Goal: Find specific page/section

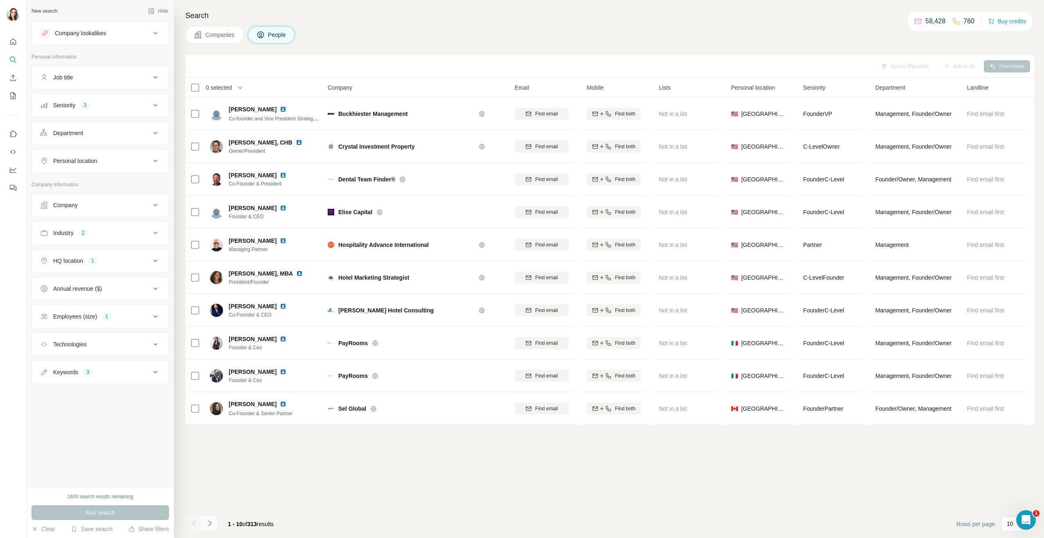
click at [209, 523] on icon "Navigate to next page" at bounding box center [210, 523] width 8 height 8
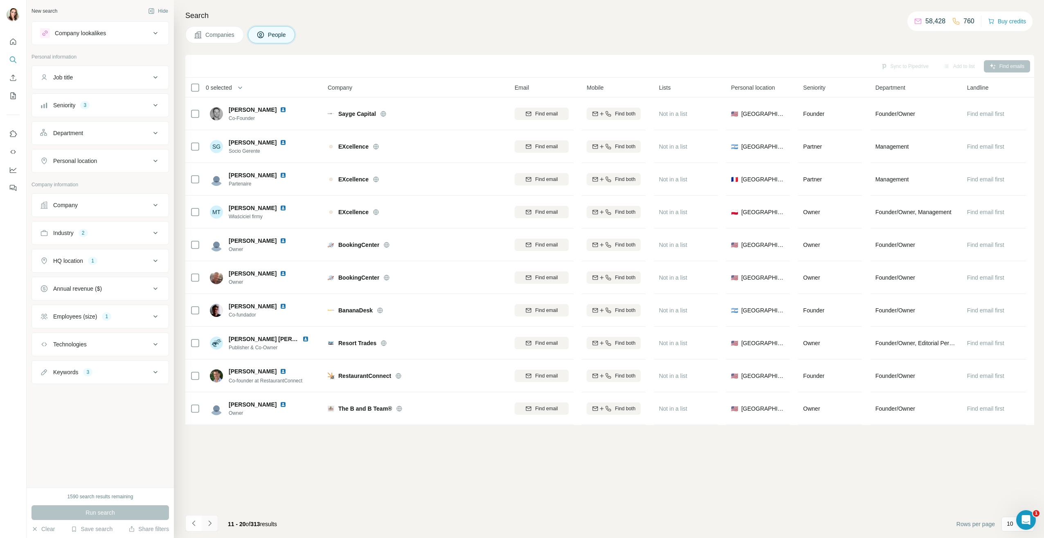
click at [209, 523] on icon "Navigate to next page" at bounding box center [210, 523] width 8 height 8
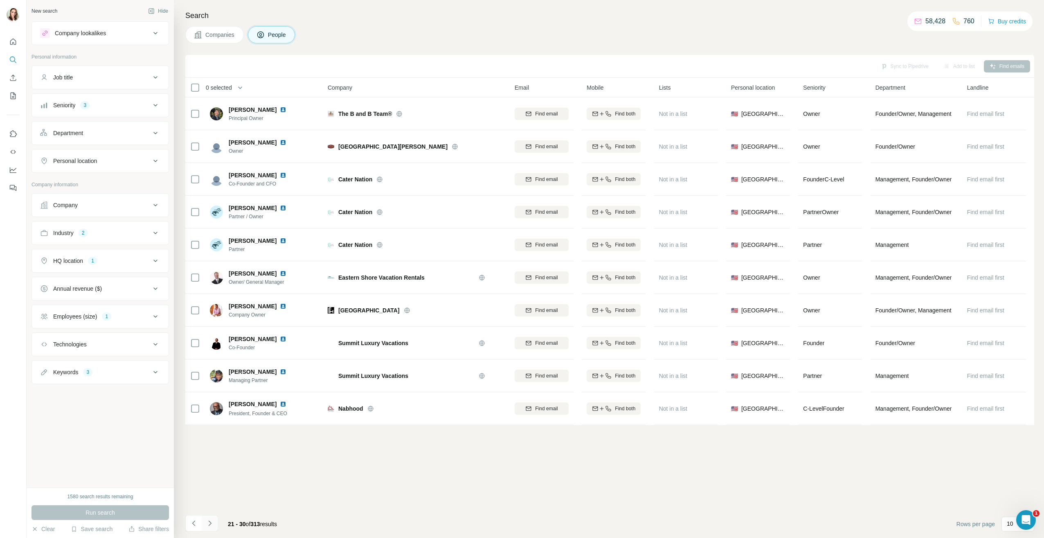
click at [209, 523] on icon "Navigate to next page" at bounding box center [210, 523] width 8 height 8
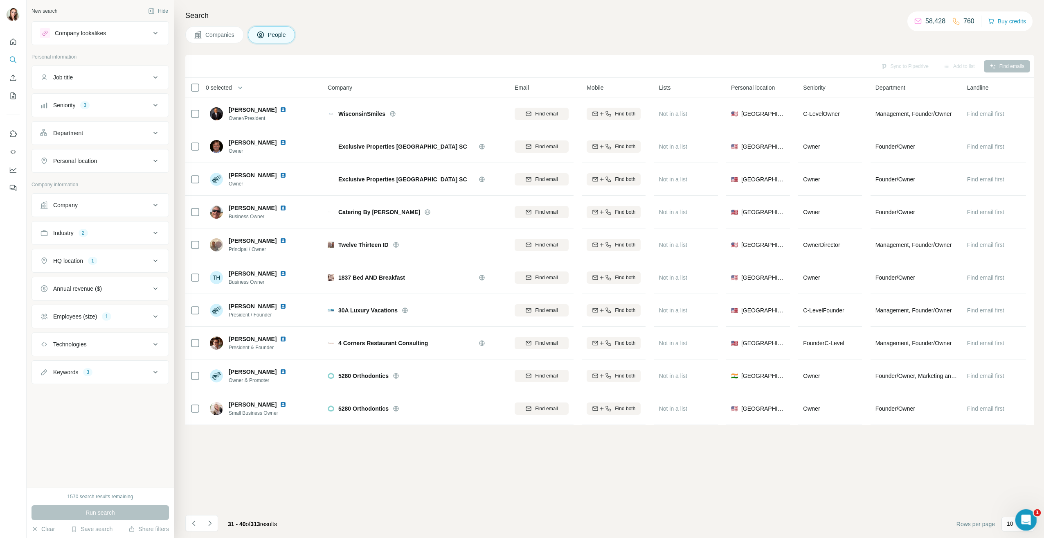
click at [1025, 514] on icon "Open Intercom Messenger" at bounding box center [1025, 519] width 14 height 14
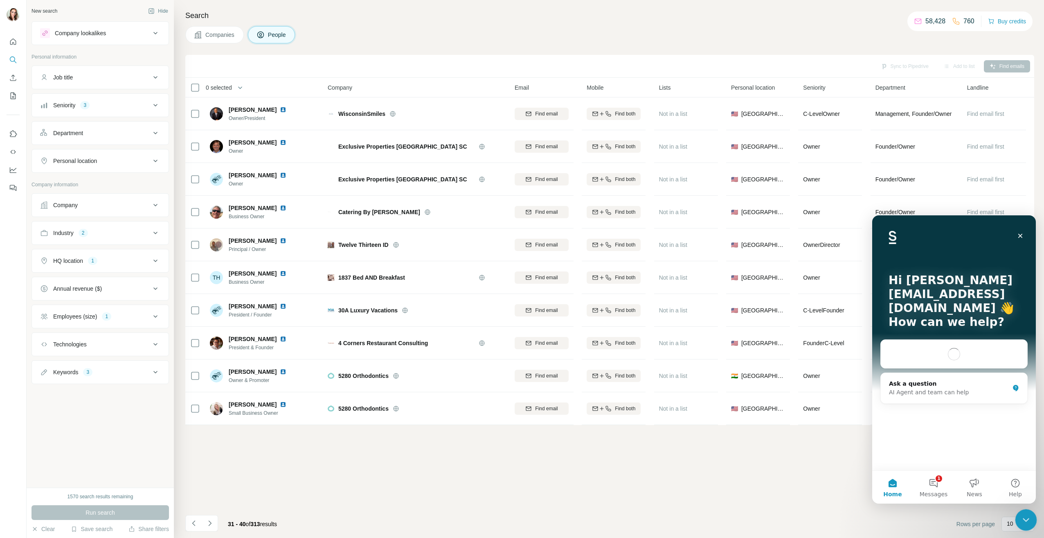
click at [1026, 516] on icon "Close Intercom Messenger" at bounding box center [1025, 519] width 10 height 10
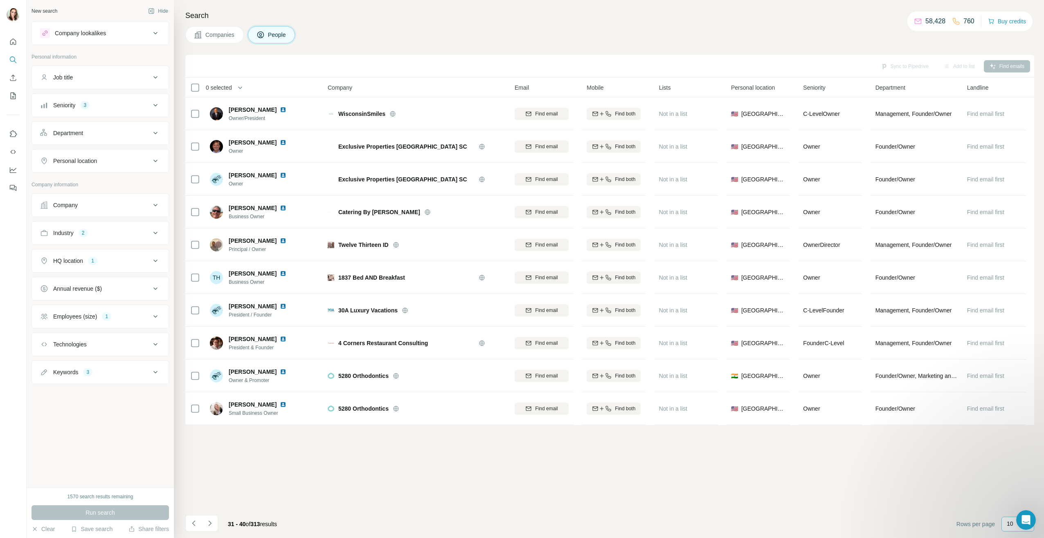
click at [1011, 526] on p "10" at bounding box center [1010, 523] width 7 height 8
click at [1013, 461] on p "60" at bounding box center [1012, 461] width 7 height 8
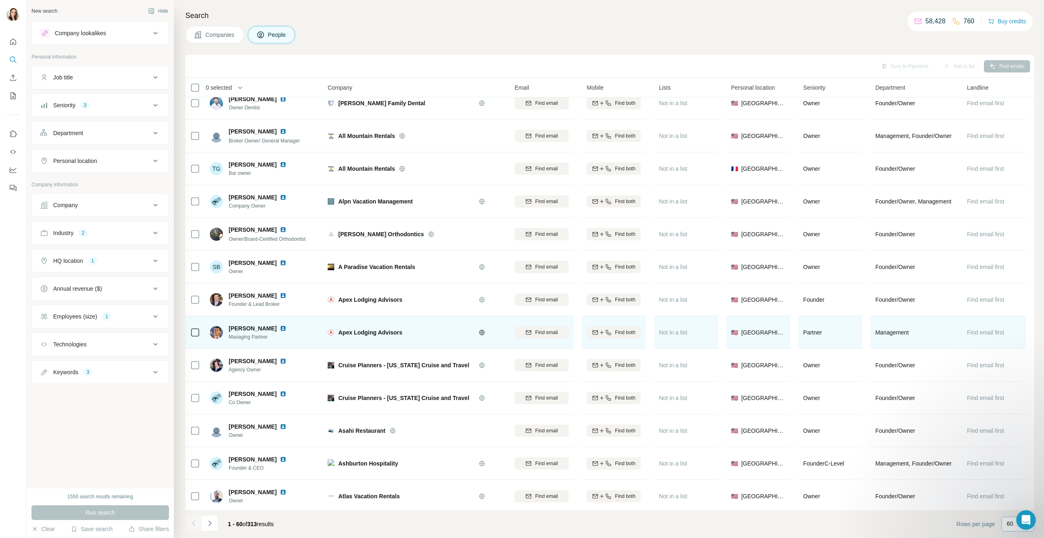
scroll to position [1556, 0]
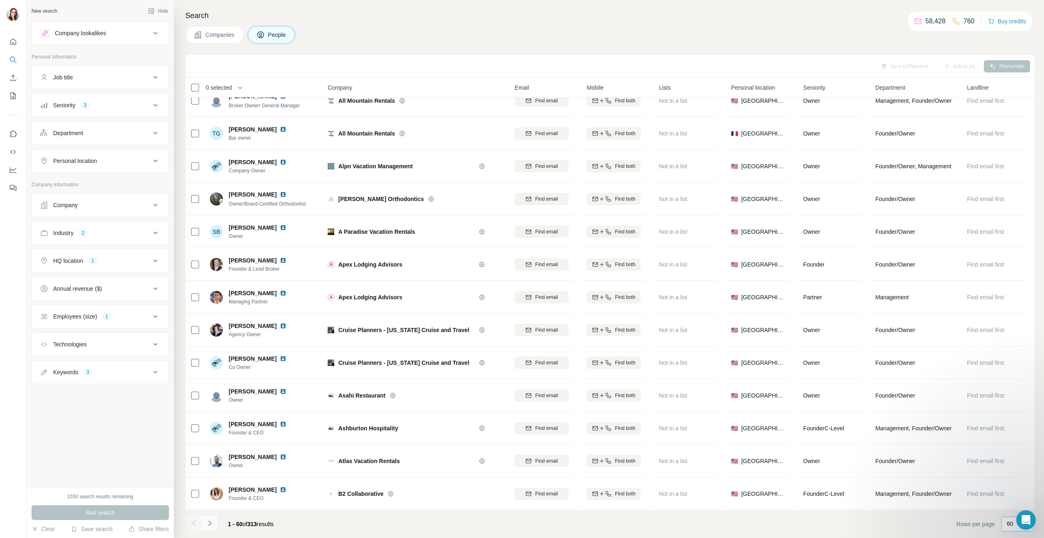
click at [213, 522] on icon "Navigate to next page" at bounding box center [210, 523] width 8 height 8
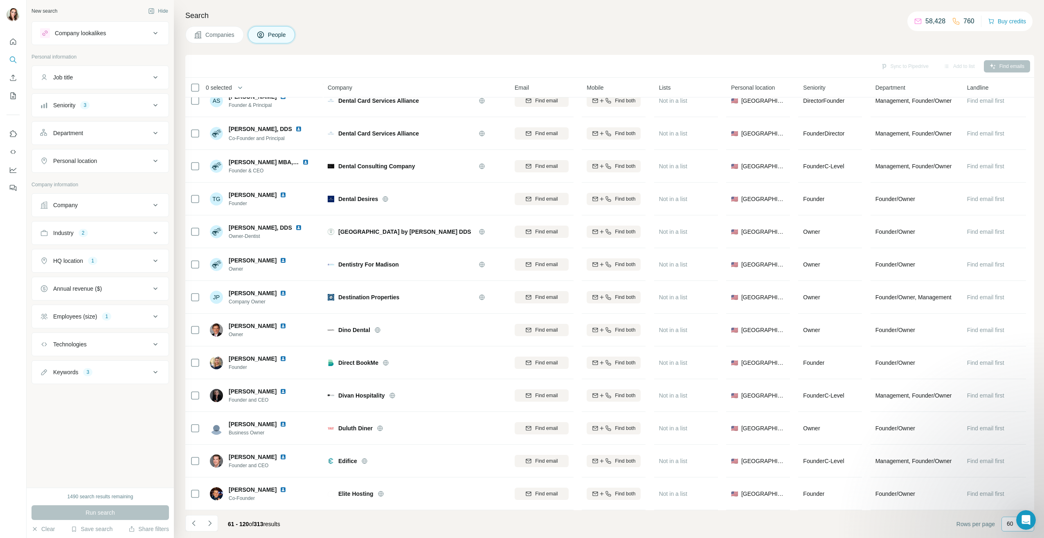
click at [212, 522] on icon "Navigate to next page" at bounding box center [210, 523] width 8 height 8
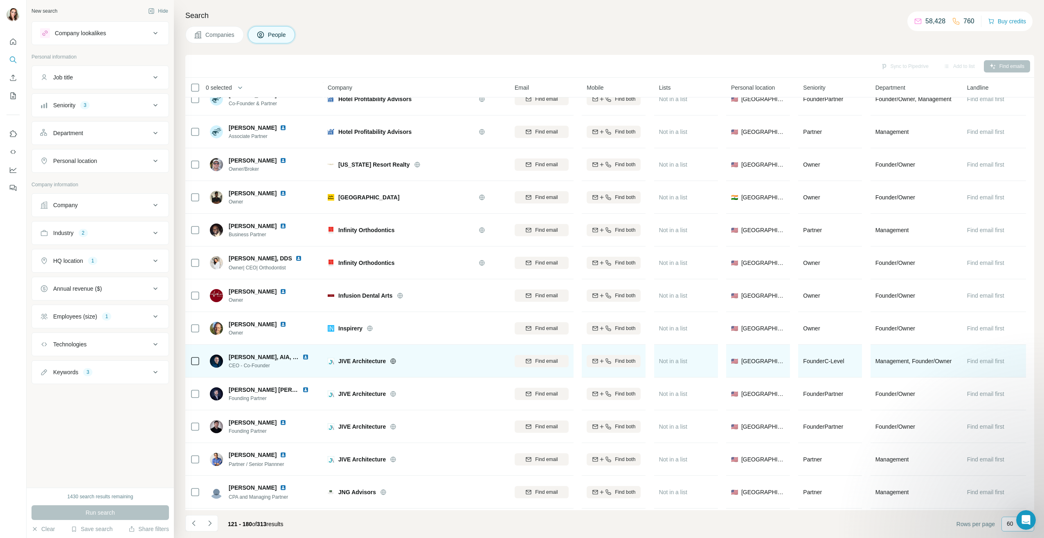
scroll to position [1228, 0]
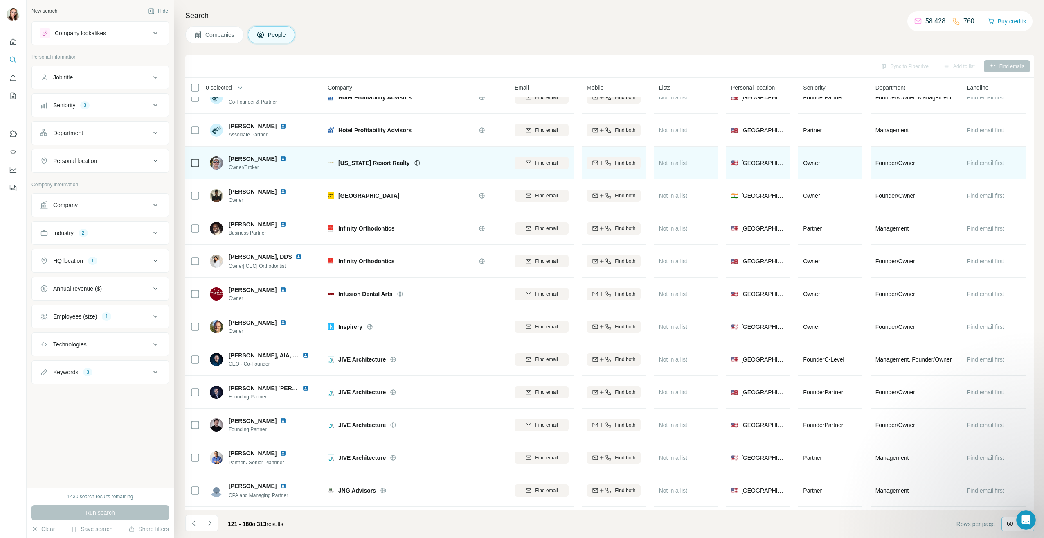
click at [280, 158] on img at bounding box center [283, 158] width 7 height 7
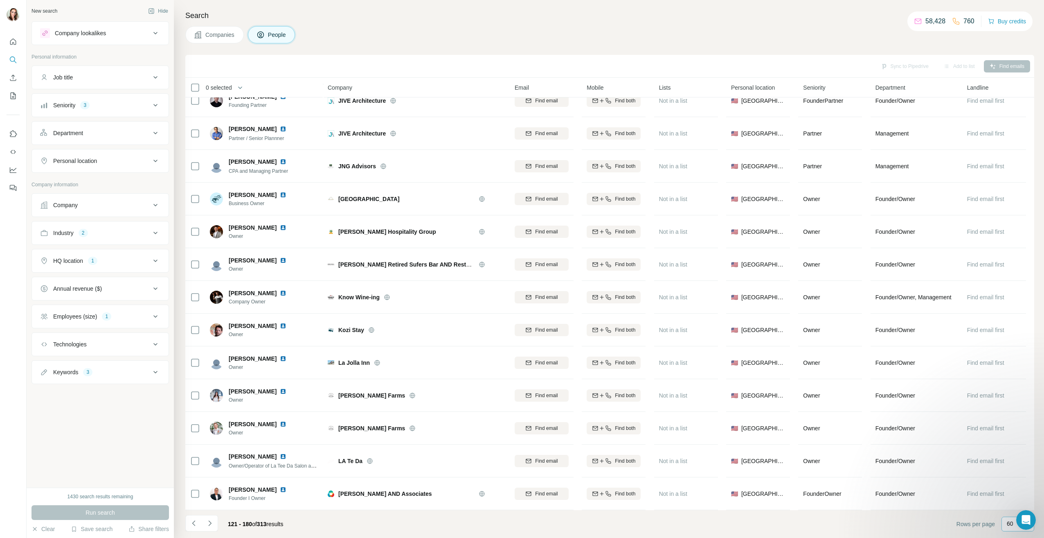
scroll to position [1556, 0]
click at [210, 525] on icon "Navigate to next page" at bounding box center [210, 523] width 8 height 8
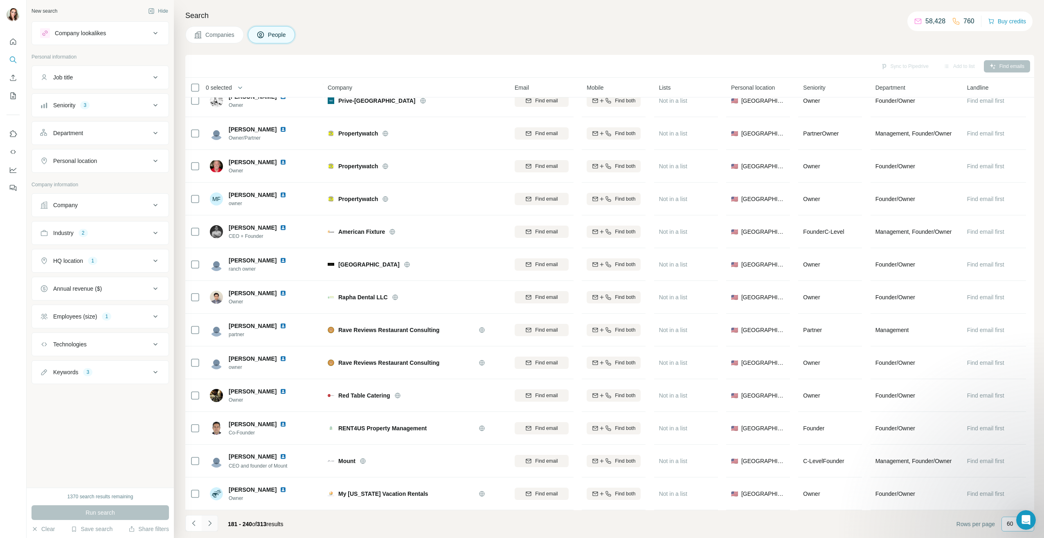
click at [212, 523] on icon "Navigate to next page" at bounding box center [210, 523] width 8 height 8
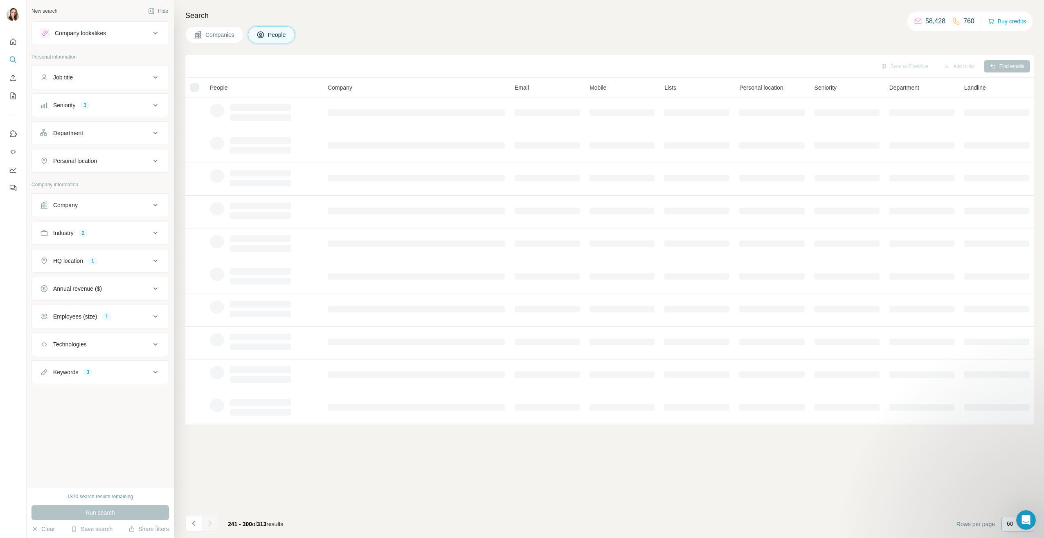
scroll to position [0, 0]
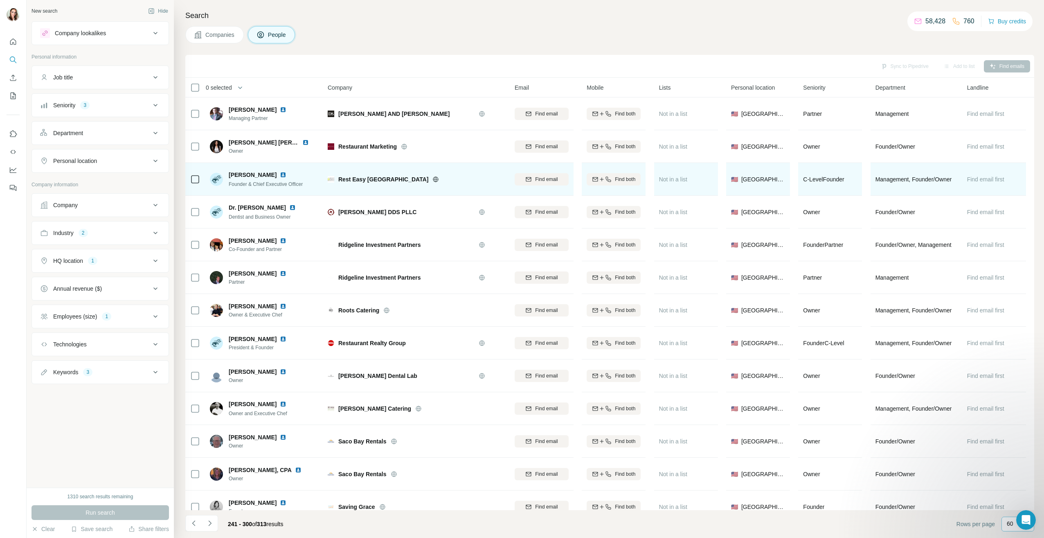
click at [280, 175] on img at bounding box center [283, 174] width 7 height 7
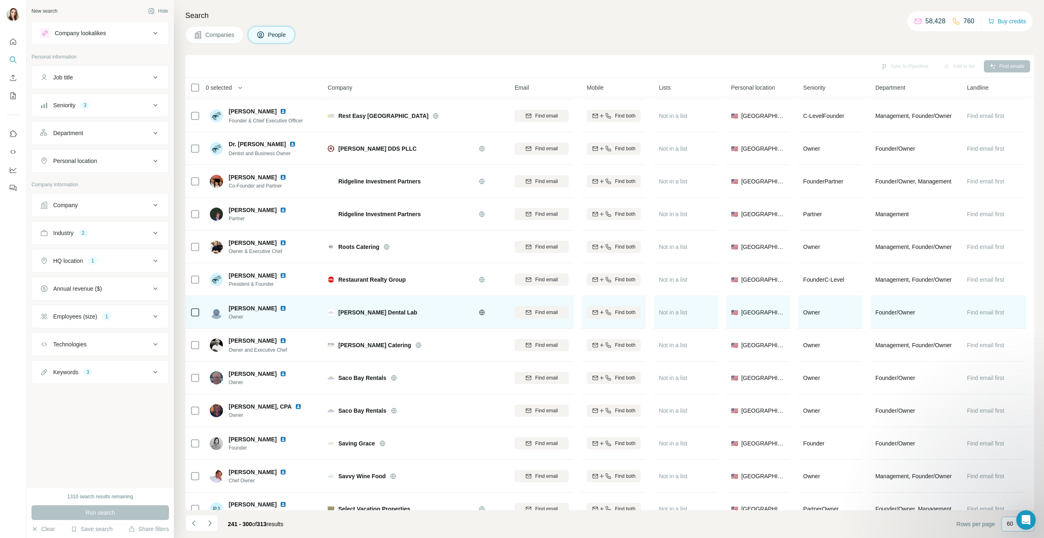
scroll to position [82, 0]
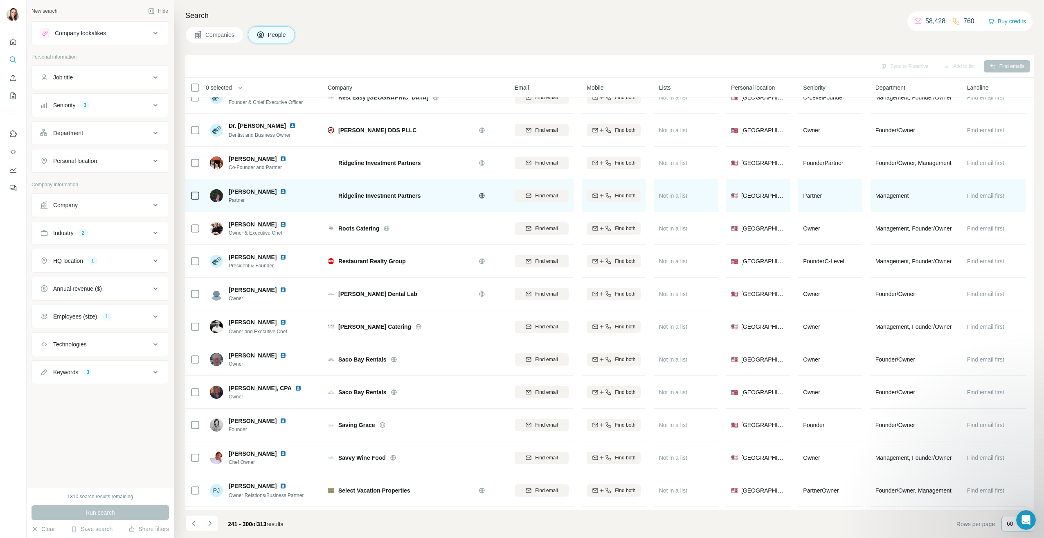
click at [280, 191] on img at bounding box center [283, 191] width 7 height 7
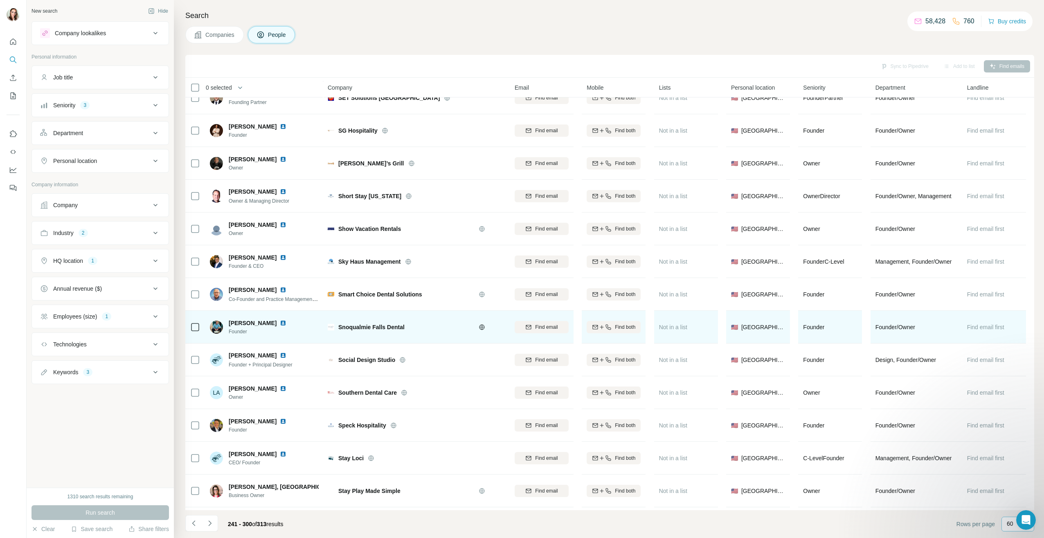
scroll to position [573, 0]
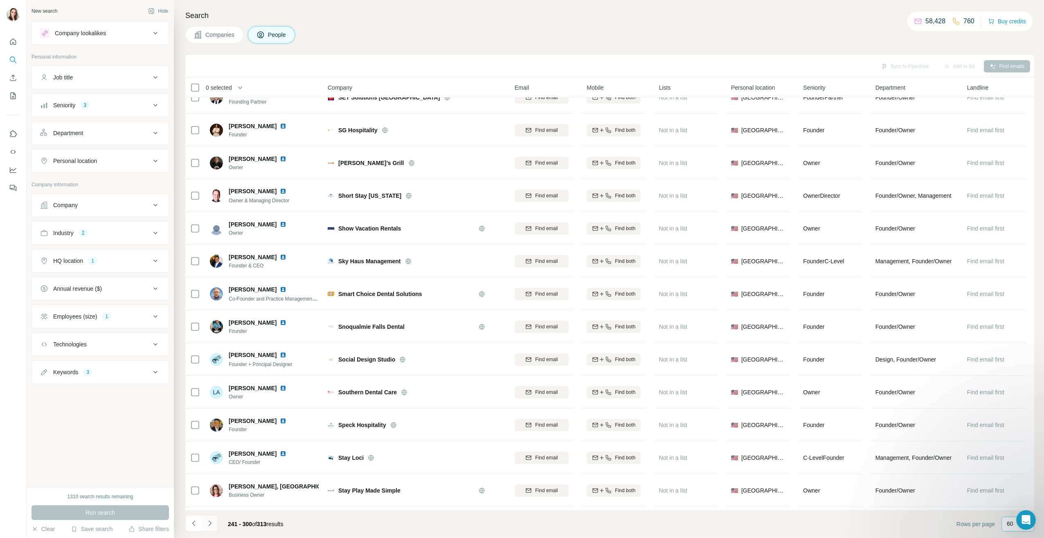
click at [209, 521] on icon "Navigate to next page" at bounding box center [209, 522] width 3 height 5
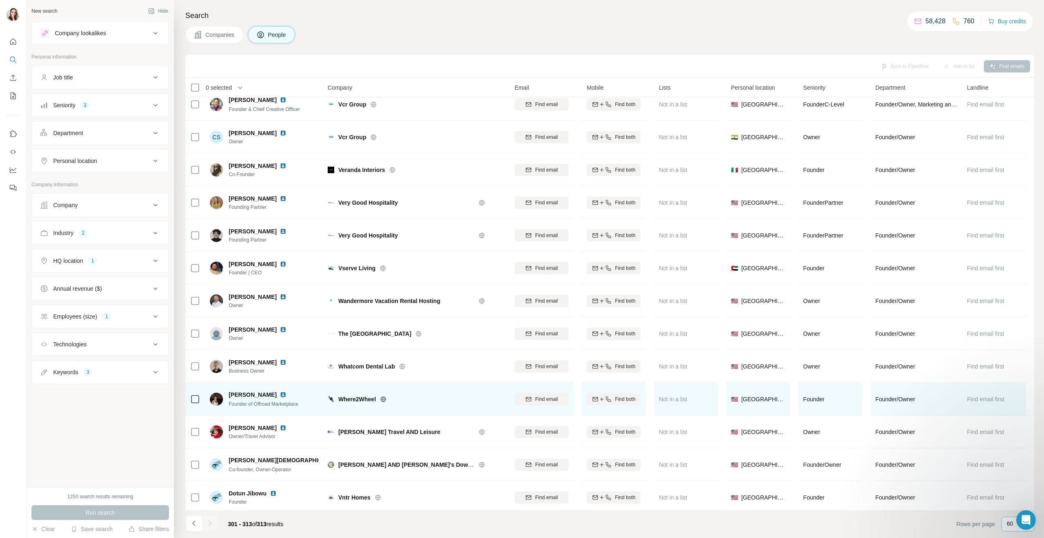
scroll to position [17, 0]
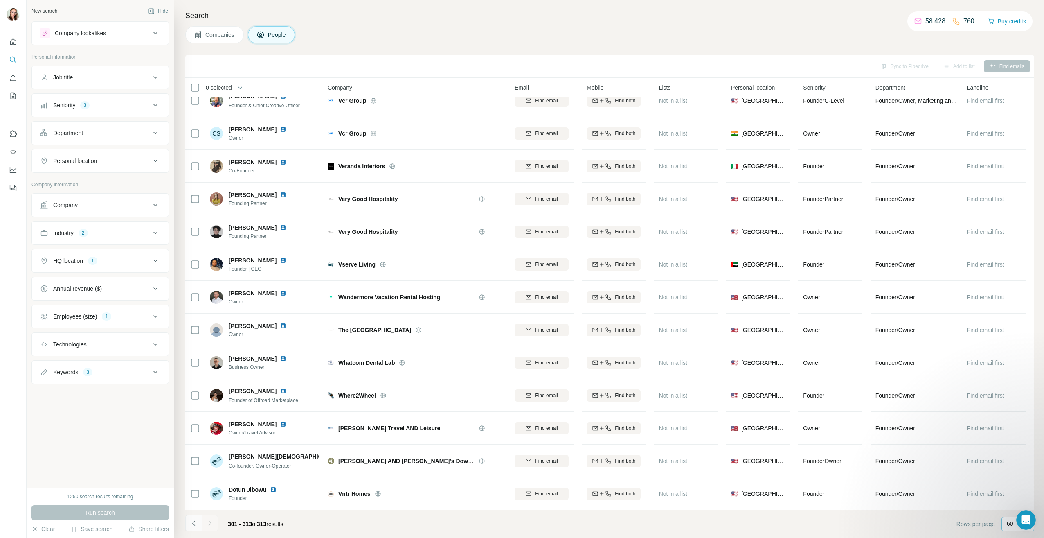
click at [194, 525] on icon "Navigate to previous page" at bounding box center [194, 523] width 8 height 8
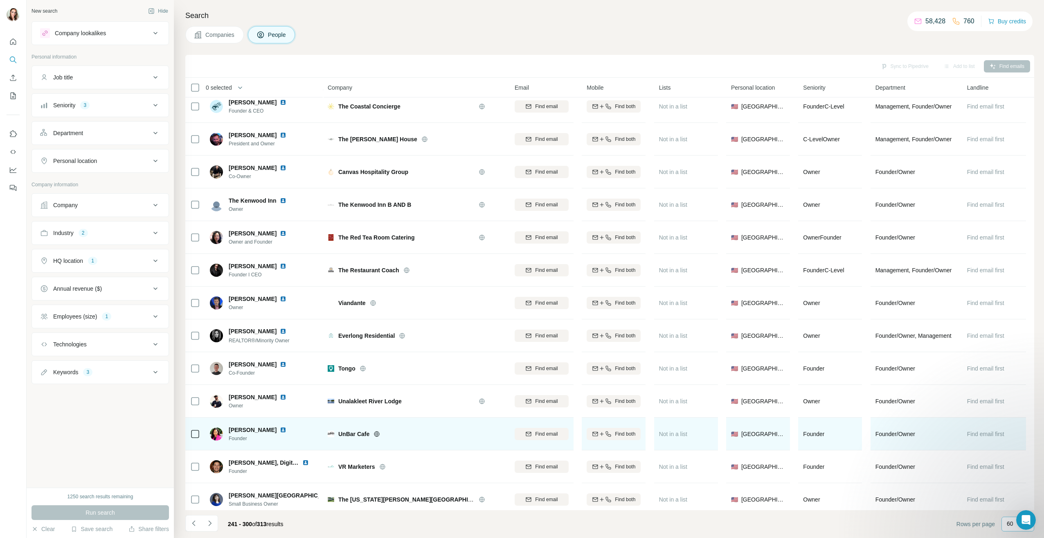
scroll to position [1556, 0]
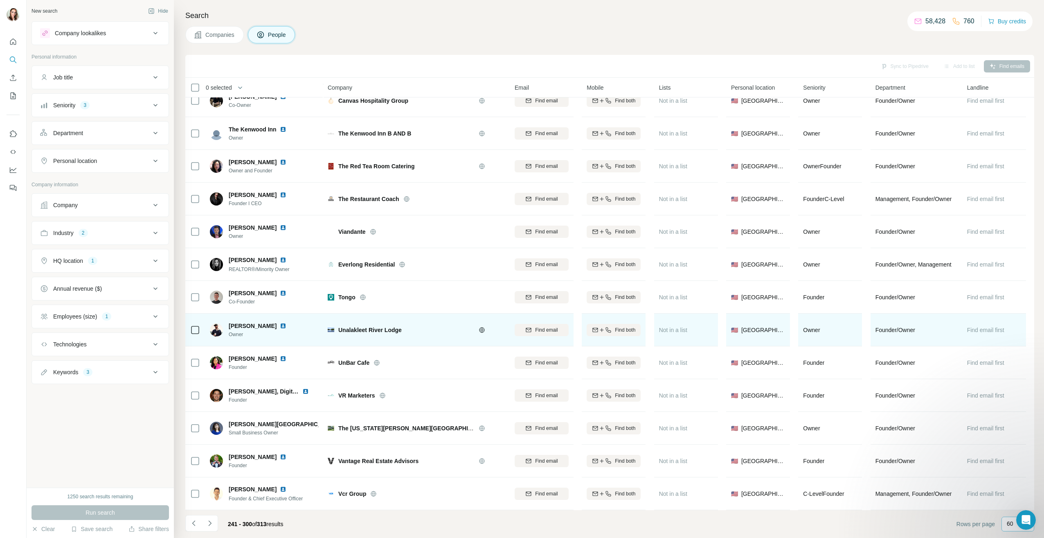
click at [286, 323] on img at bounding box center [283, 325] width 7 height 7
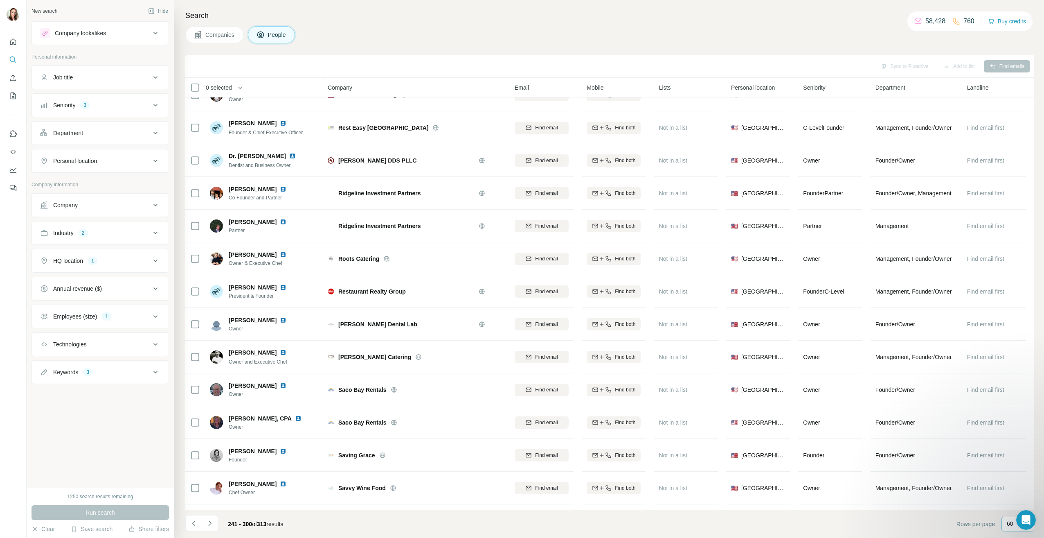
scroll to position [123, 0]
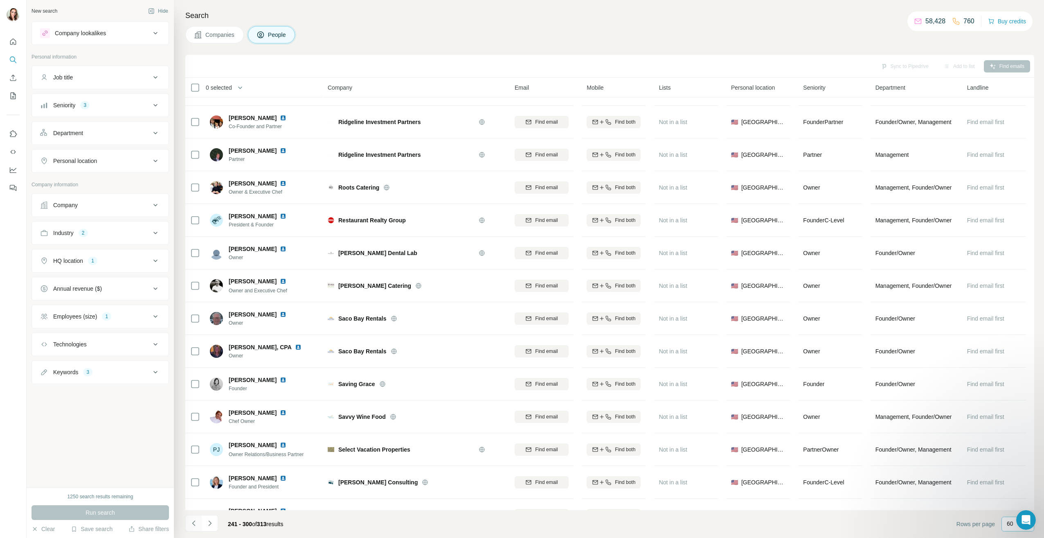
click at [188, 527] on button "Navigate to previous page" at bounding box center [193, 523] width 16 height 16
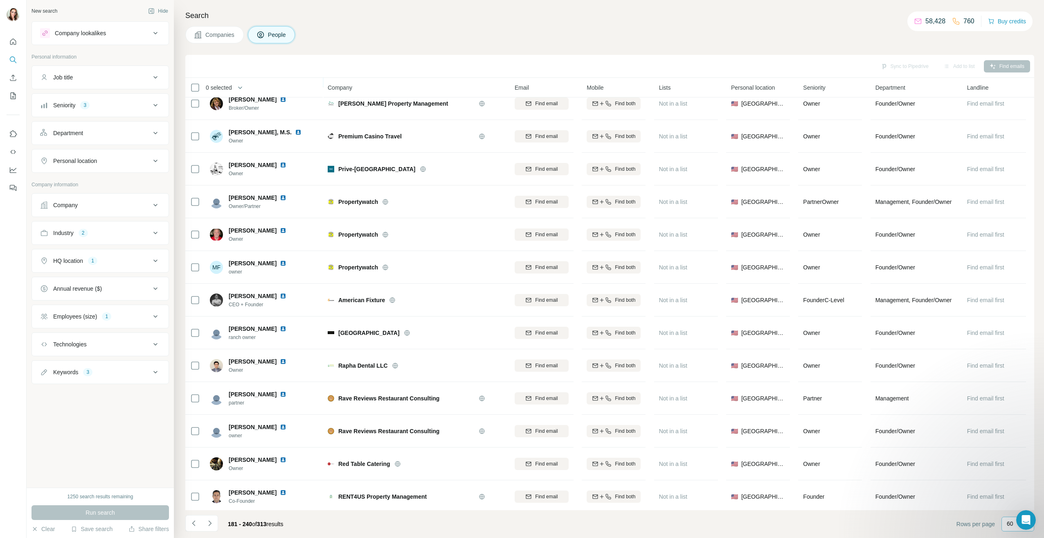
scroll to position [1555, 0]
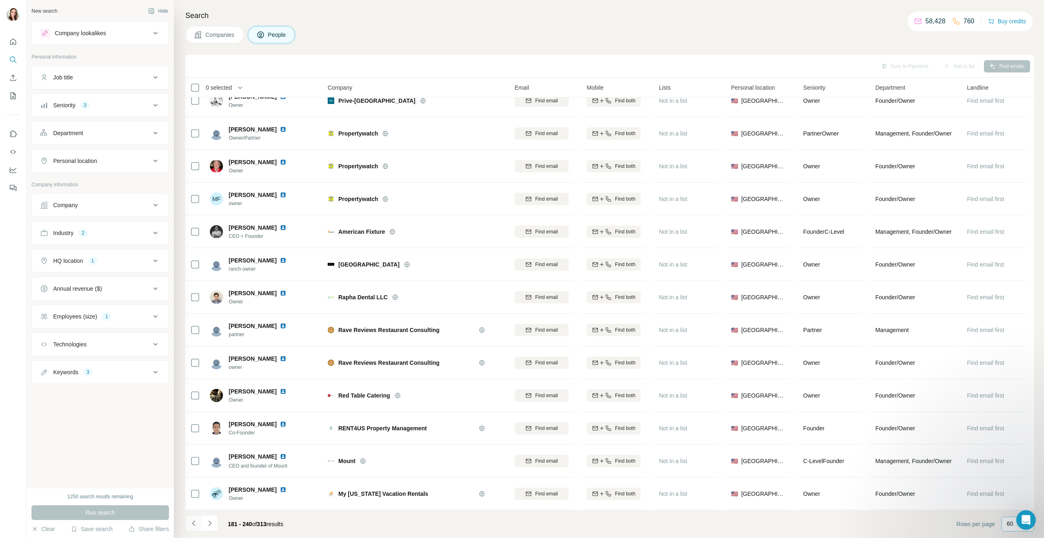
click at [191, 525] on icon "Navigate to previous page" at bounding box center [194, 523] width 8 height 8
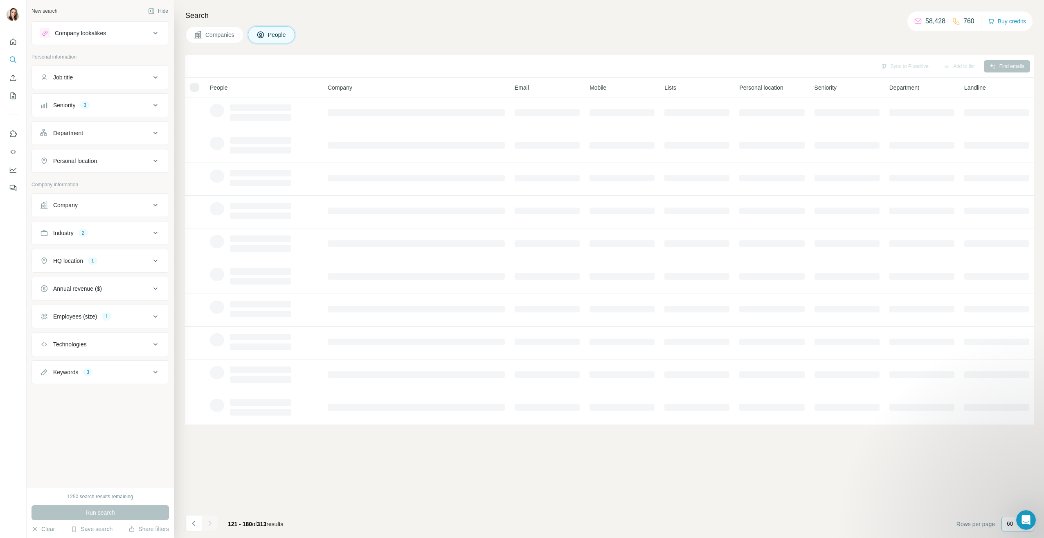
scroll to position [0, 0]
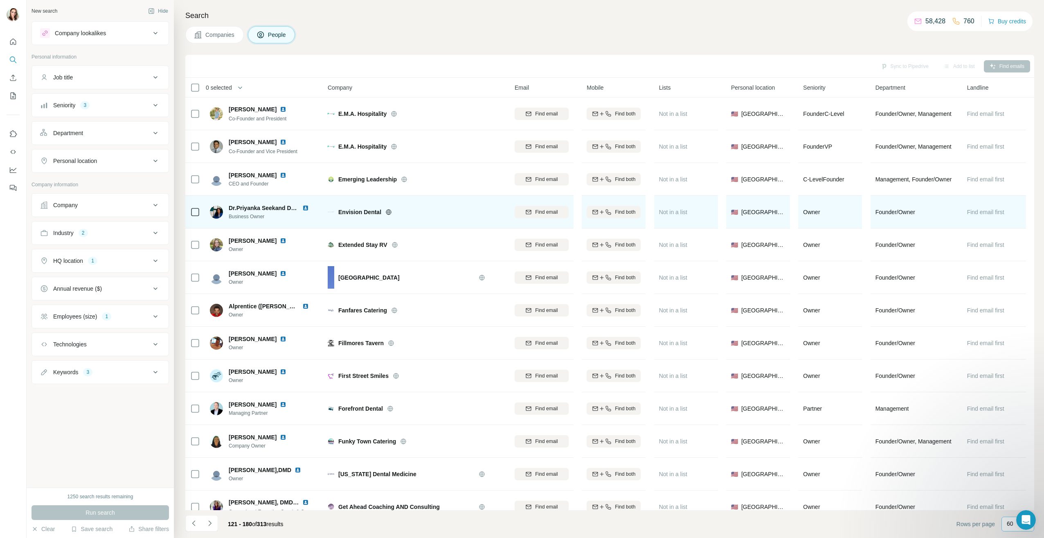
click at [307, 210] on img at bounding box center [305, 208] width 7 height 7
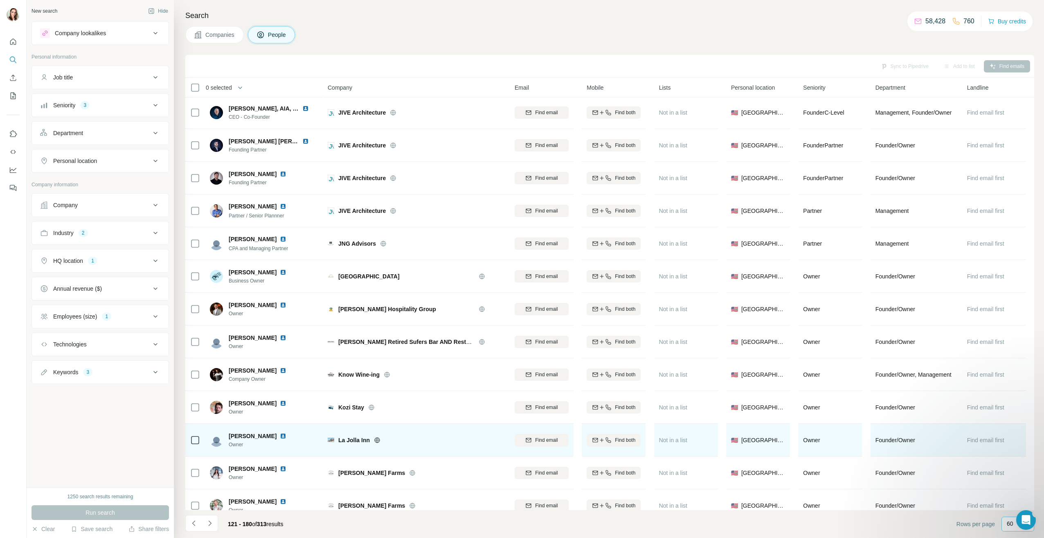
scroll to position [1555, 0]
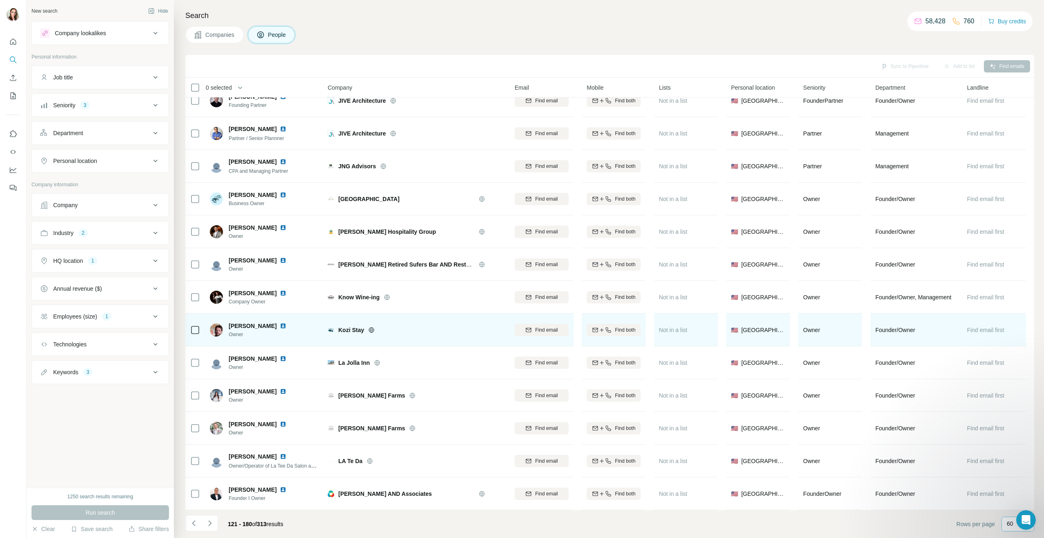
click at [280, 322] on img at bounding box center [283, 325] width 7 height 7
